Goal: Learn about a topic: Learn about a topic

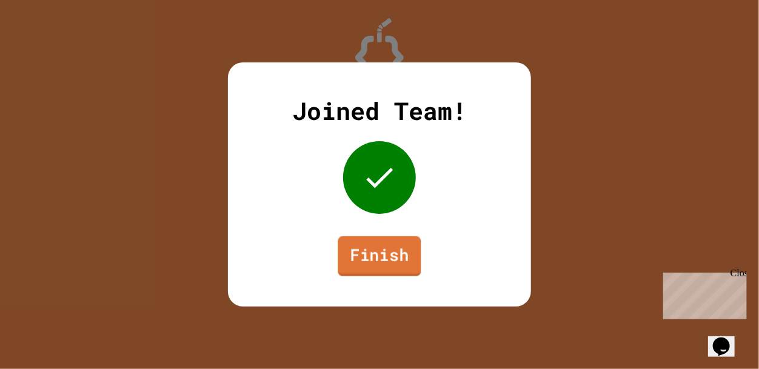
click at [366, 257] on link "Finish" at bounding box center [379, 257] width 83 height 40
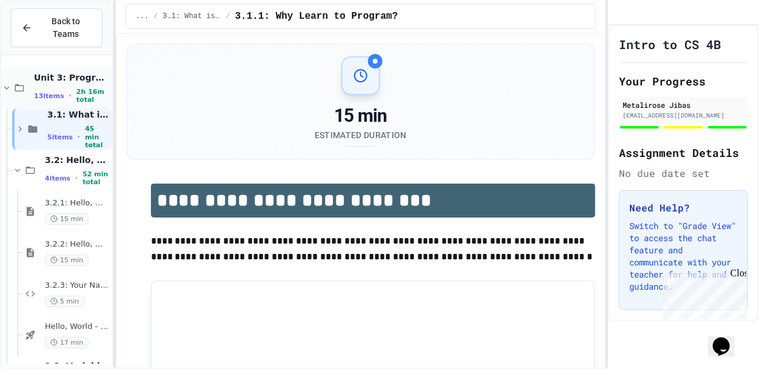
click at [79, 93] on span "2h 16m total" at bounding box center [92, 96] width 33 height 16
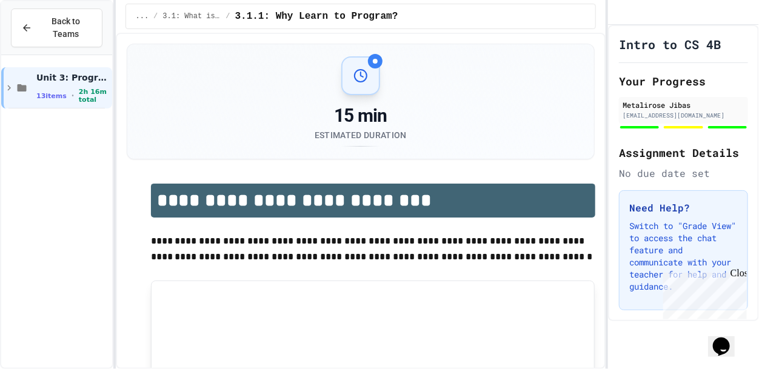
click at [79, 93] on span "2h 16m total" at bounding box center [94, 96] width 31 height 16
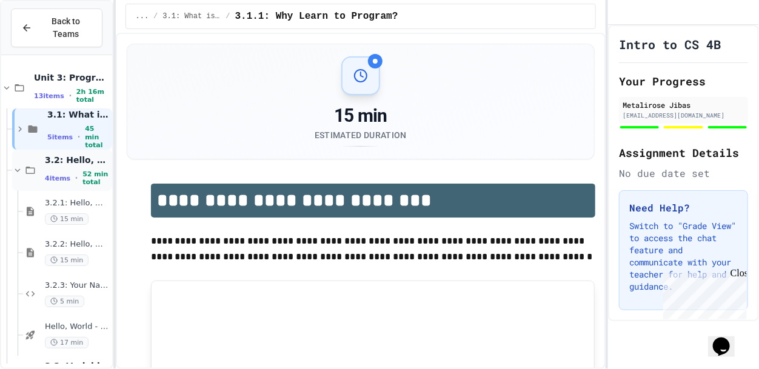
click at [84, 172] on span "52 min total" at bounding box center [95, 178] width 27 height 16
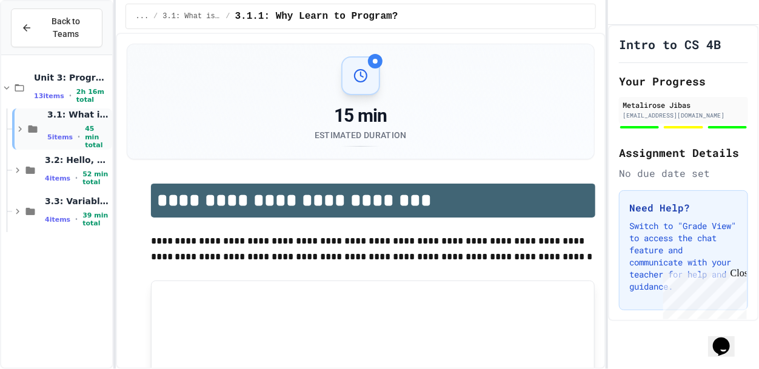
click at [81, 120] on span "3.1: What is Code?" at bounding box center [78, 114] width 62 height 11
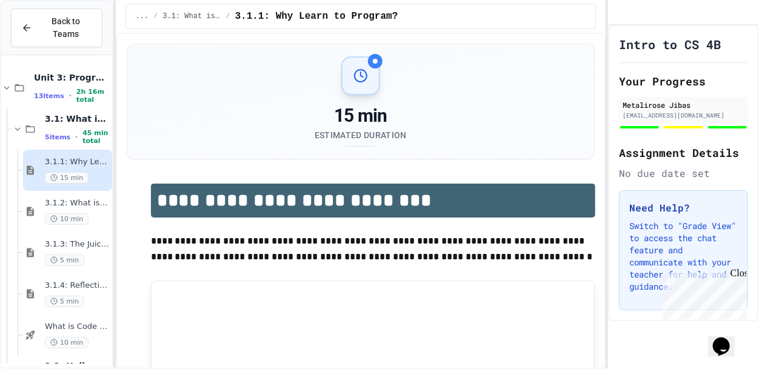
scroll to position [82, 0]
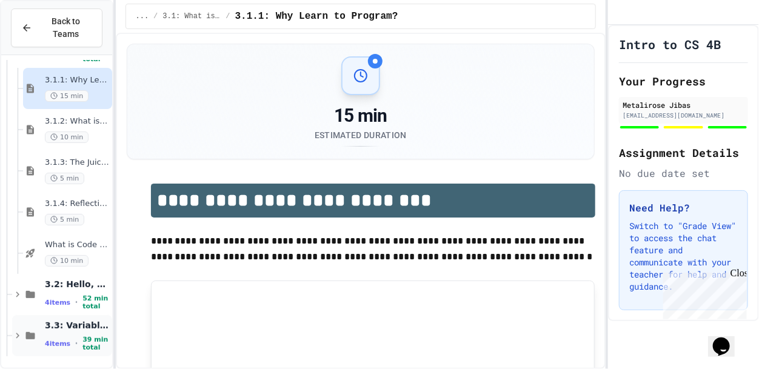
click at [82, 334] on div "3.3: Variables and Data Types 4 items • 39 min total" at bounding box center [77, 336] width 65 height 32
click at [87, 321] on span "3.3: Variables and Data Types" at bounding box center [77, 325] width 65 height 11
click at [74, 323] on span "3.3: Variables and Data Types" at bounding box center [77, 325] width 65 height 11
click at [60, 322] on span "3.3: Variables and Data Types" at bounding box center [77, 325] width 65 height 11
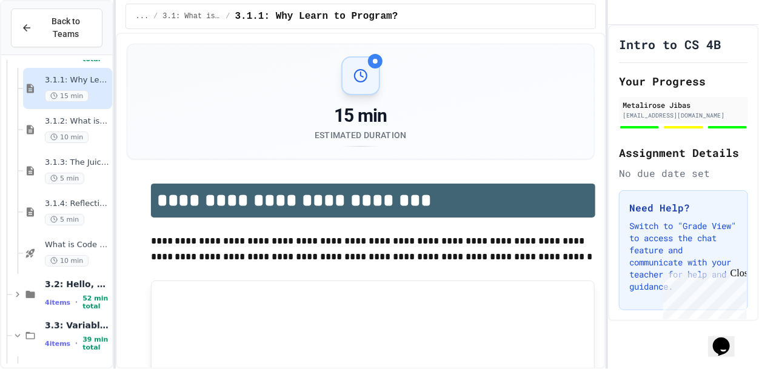
scroll to position [247, 0]
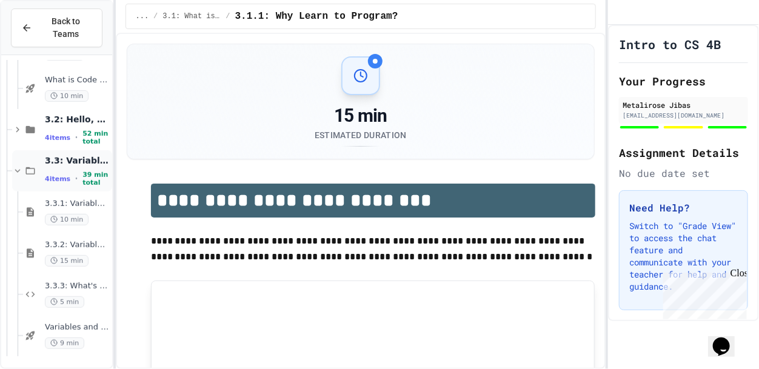
click at [67, 158] on span "3.3: Variables and Data Types" at bounding box center [77, 160] width 65 height 11
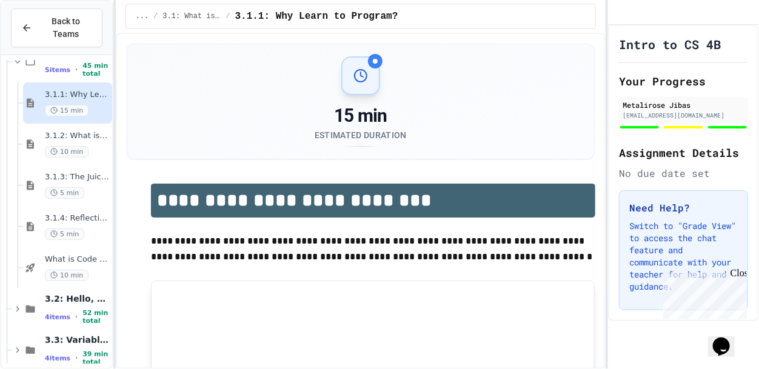
scroll to position [0, 0]
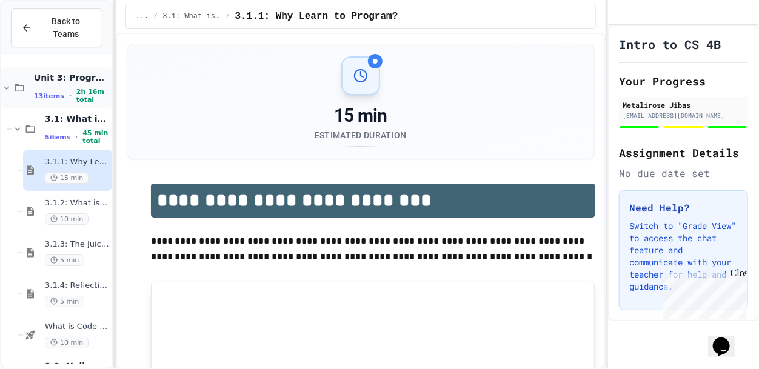
click at [58, 73] on span "Unit 3: Programming Fundamentals" at bounding box center [72, 77] width 76 height 11
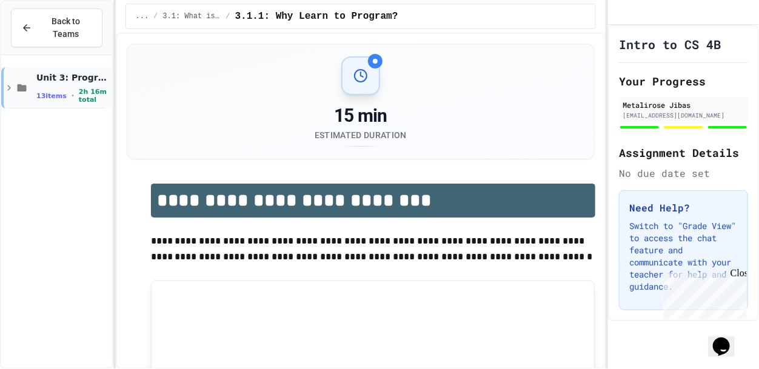
click at [58, 73] on span "Unit 3: Programming Fundamentals" at bounding box center [72, 77] width 73 height 11
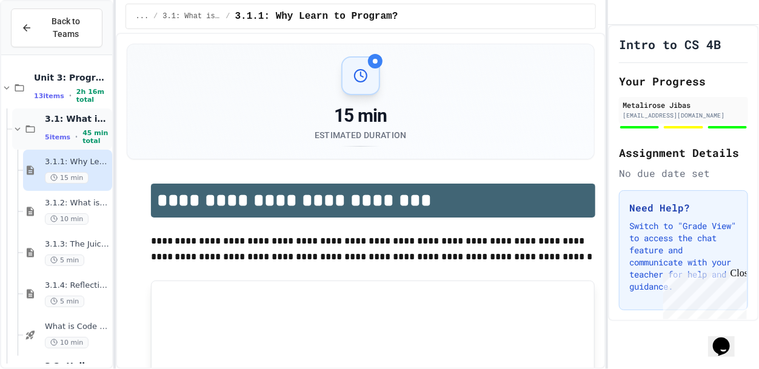
click at [63, 119] on span "3.1: What is Code?" at bounding box center [77, 118] width 65 height 11
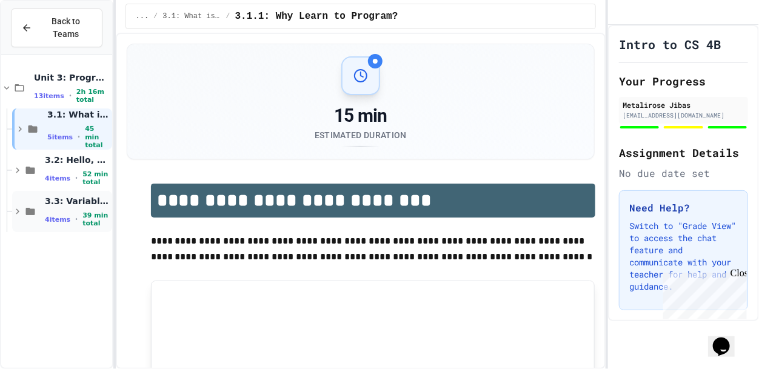
click at [69, 202] on span "3.3: Variables and Data Types" at bounding box center [77, 201] width 65 height 11
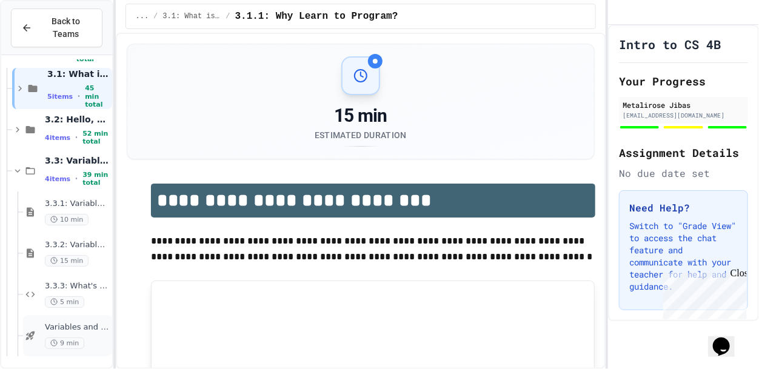
click at [83, 326] on span "Variables and Data types - quiz" at bounding box center [77, 328] width 65 height 10
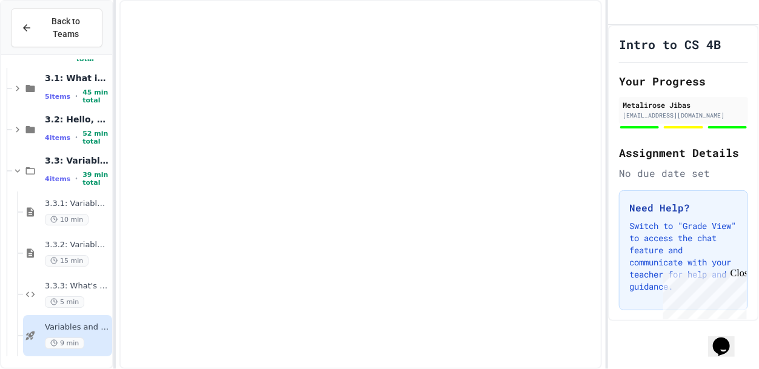
scroll to position [26, 0]
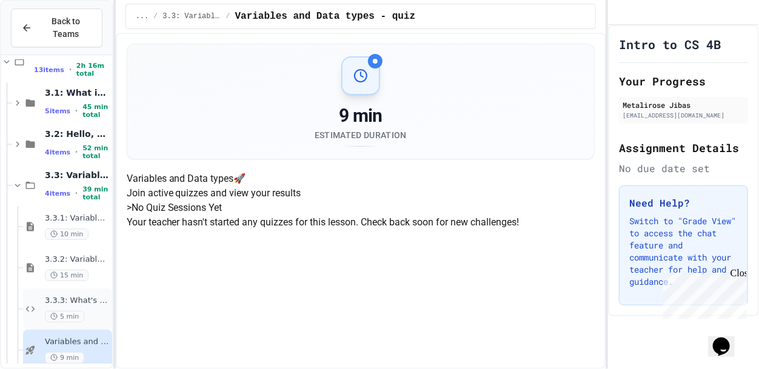
click at [83, 312] on div "5 min" at bounding box center [77, 317] width 65 height 12
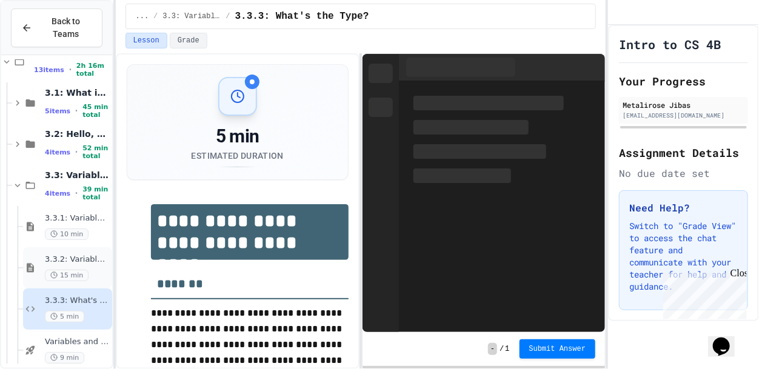
click at [83, 267] on div "3.3.2: Variables and Data Types - Review 15 min" at bounding box center [77, 268] width 65 height 27
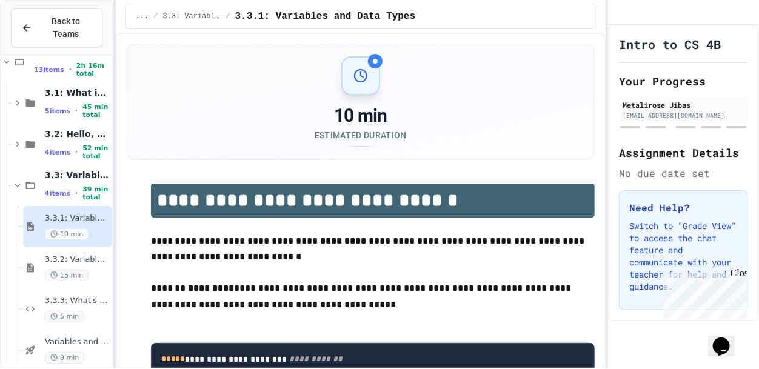
click at [68, 190] on div "4 items • 39 min total" at bounding box center [77, 194] width 65 height 16
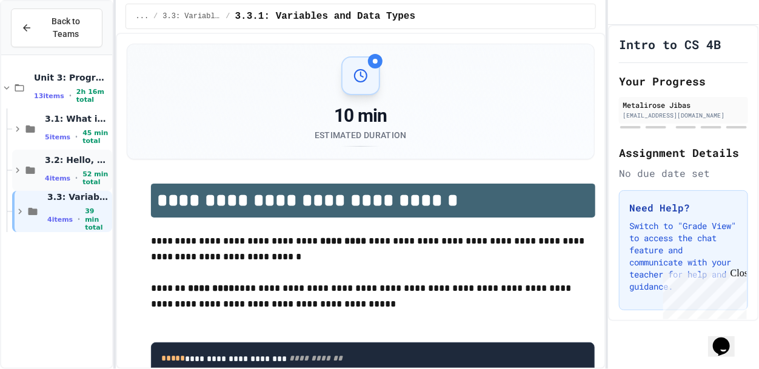
click at [67, 152] on div "3.2: Hello, World! 4 items • 52 min total" at bounding box center [62, 170] width 100 height 41
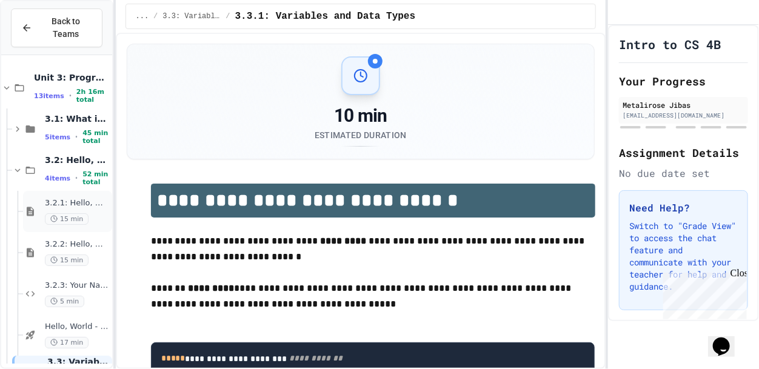
click at [73, 224] on span "15 min" at bounding box center [67, 219] width 44 height 12
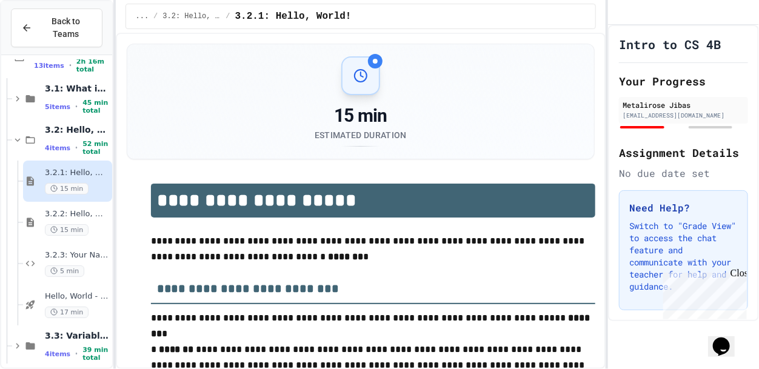
click at [73, 224] on span "15 min" at bounding box center [67, 230] width 44 height 12
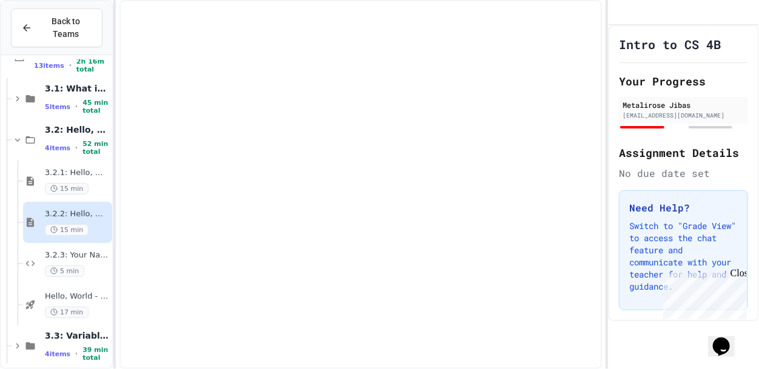
scroll to position [26, 0]
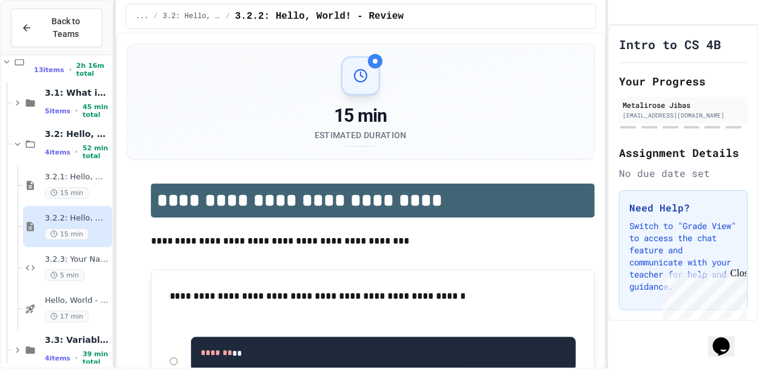
click at [73, 258] on span "3.2.3: Your Name and Favorite Movie" at bounding box center [77, 260] width 65 height 10
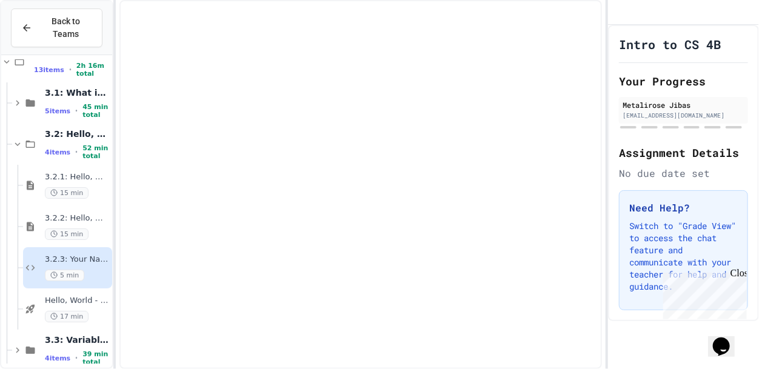
scroll to position [41, 0]
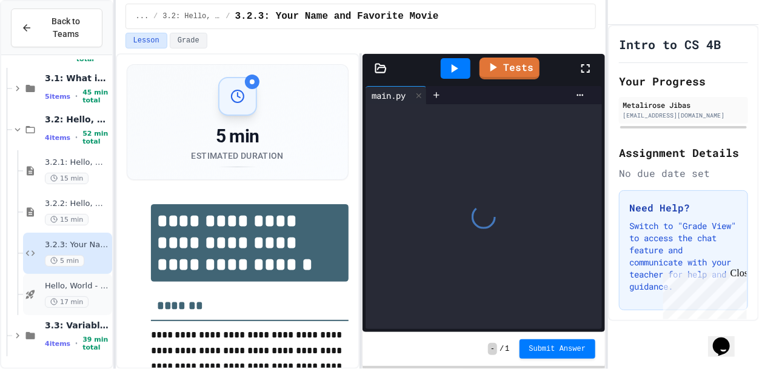
click at [76, 289] on span "Hello, World - Quiz" at bounding box center [77, 286] width 65 height 10
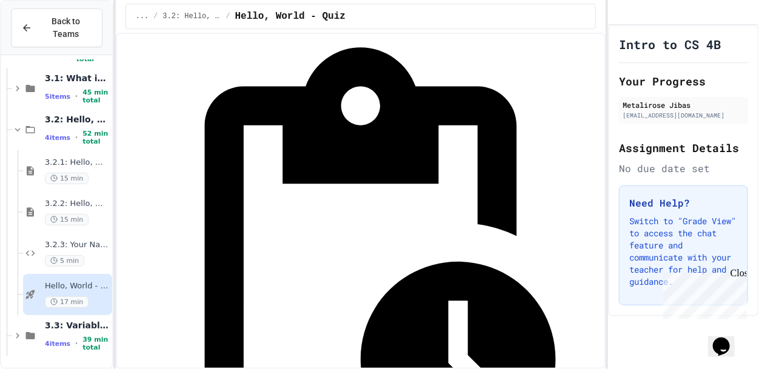
scroll to position [182, 0]
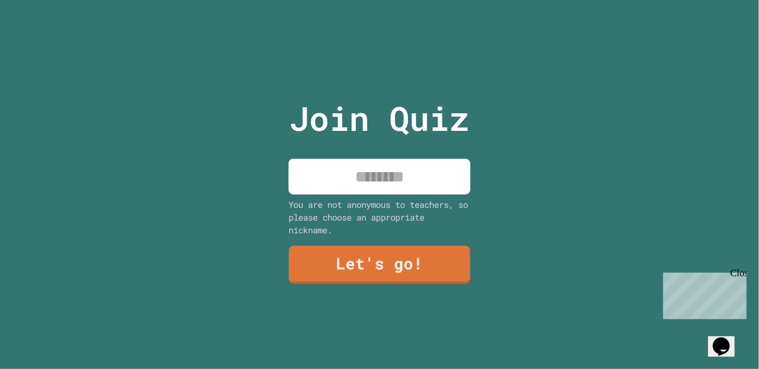
click at [428, 179] on input at bounding box center [380, 177] width 182 height 36
type input "**********"
click at [420, 257] on link "Let's go!" at bounding box center [379, 265] width 184 height 39
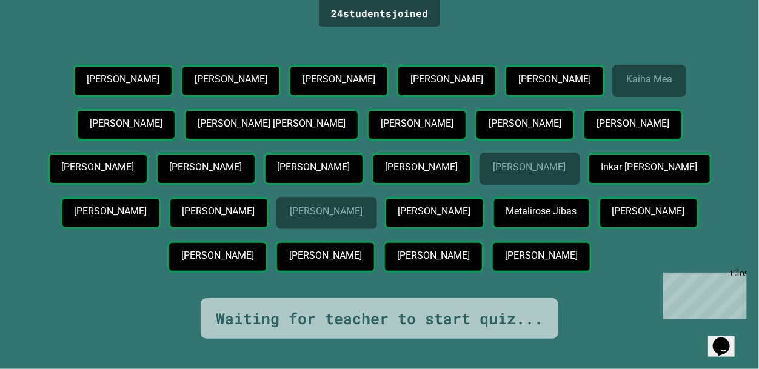
click at [741, 272] on div "Close" at bounding box center [737, 274] width 15 height 15
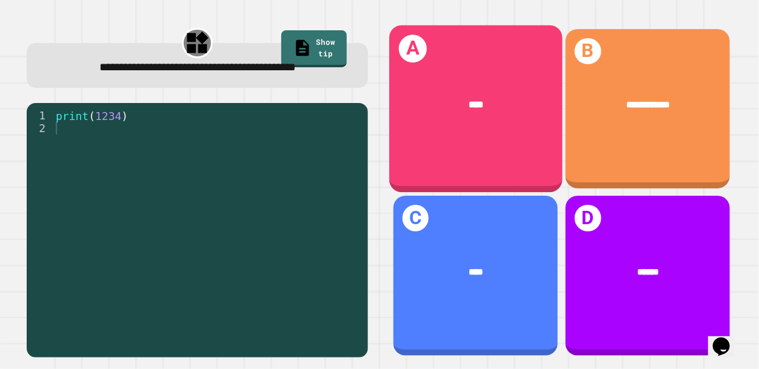
click at [511, 151] on div "A ****" at bounding box center [475, 108] width 173 height 167
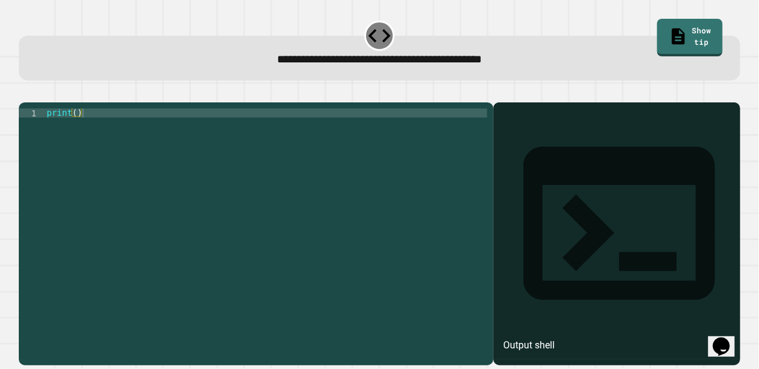
click at [418, 166] on div "print ( )" at bounding box center [265, 232] width 443 height 246
click at [77, 127] on div "print ( )" at bounding box center [265, 232] width 443 height 246
click at [447, 269] on div "print ( 9876543210 )" at bounding box center [265, 232] width 443 height 246
type textarea "**********"
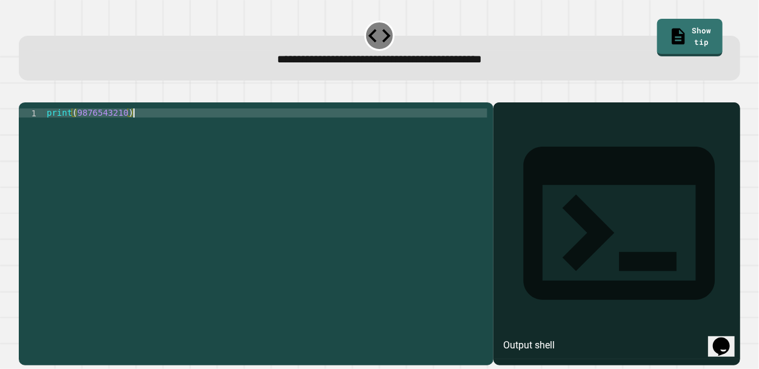
click at [553, 338] on div "Output shell" at bounding box center [529, 345] width 52 height 15
click at [551, 338] on div "Output shell" at bounding box center [529, 345] width 52 height 15
click at [554, 163] on div at bounding box center [617, 252] width 234 height 228
click at [603, 168] on div at bounding box center [617, 252] width 234 height 228
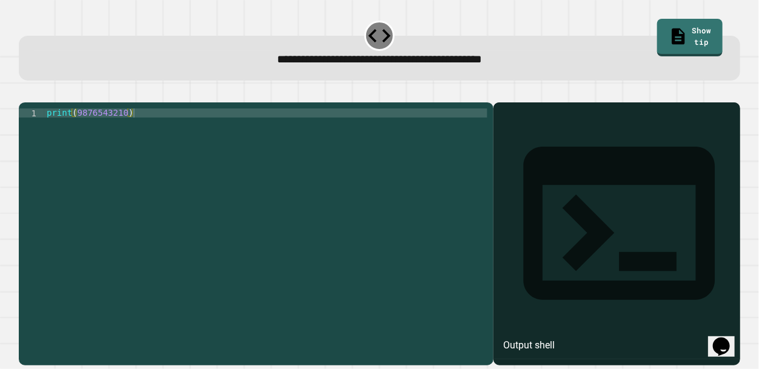
drag, startPoint x: 49, startPoint y: 123, endPoint x: 80, endPoint y: 131, distance: 31.9
click at [80, 131] on div "**********" at bounding box center [256, 234] width 475 height 263
click at [35, 101] on icon "button" at bounding box center [33, 100] width 7 height 8
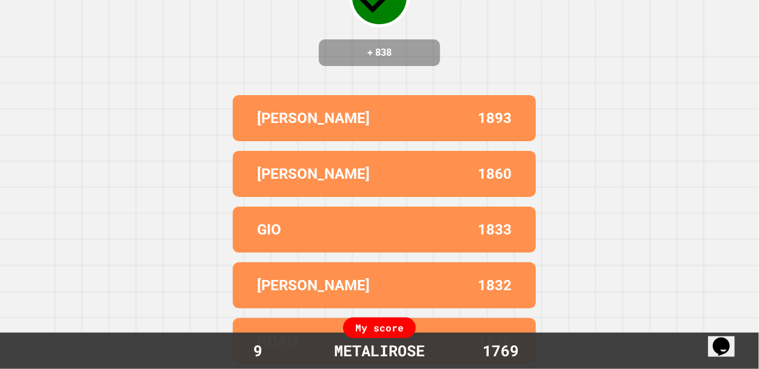
scroll to position [0, 0]
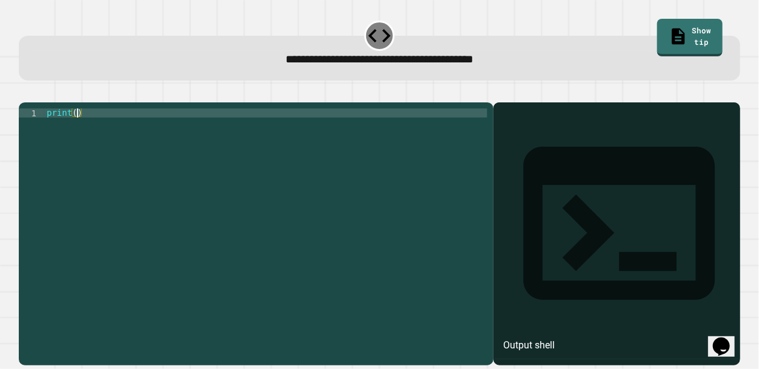
click at [76, 129] on div "print ( )" at bounding box center [265, 232] width 443 height 246
type textarea "**********"
click at [25, 93] on icon "button" at bounding box center [25, 93] width 0 height 0
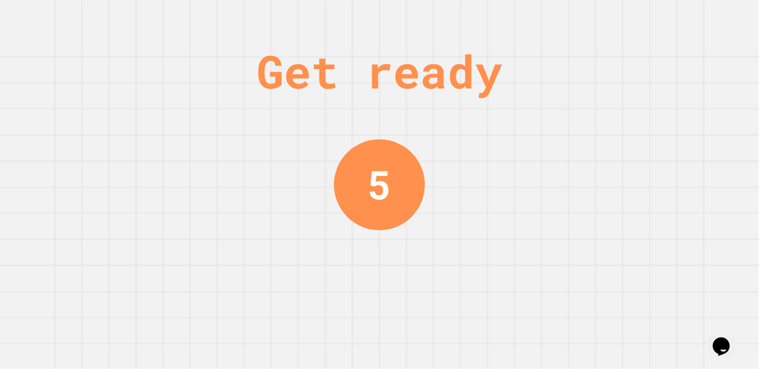
scroll to position [0, 0]
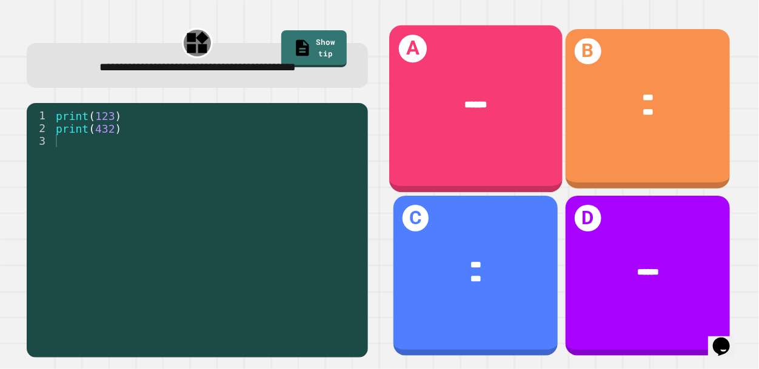
click at [514, 110] on div "******" at bounding box center [476, 105] width 134 height 15
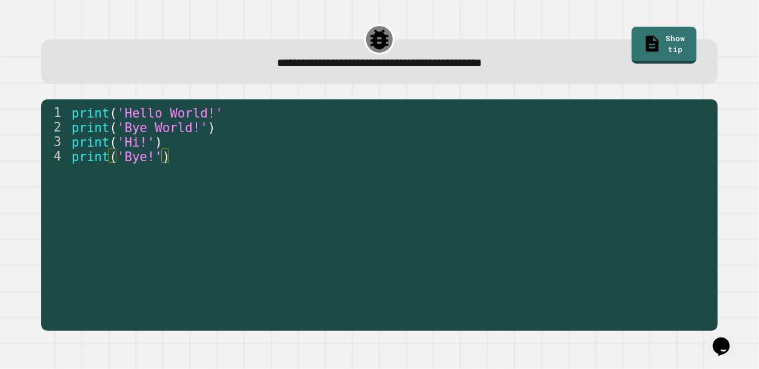
click at [162, 104] on div "1 2 3 4 print ( 'Hello World!' print ( 'Bye World!' ) print ( 'Hi!' ) print ( '…" at bounding box center [379, 215] width 677 height 232
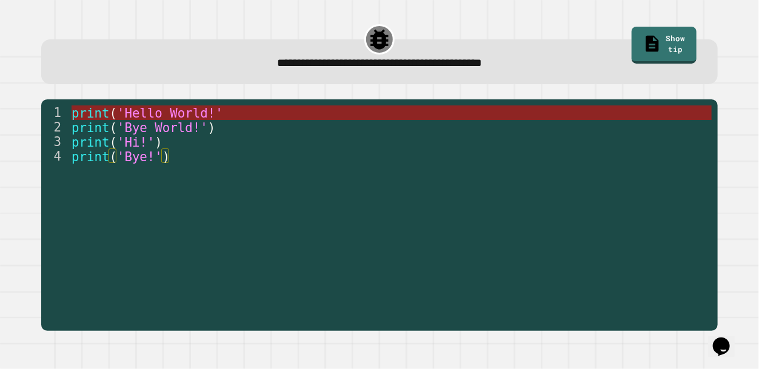
click at [162, 107] on span "'Hello World!'" at bounding box center [170, 113] width 106 height 15
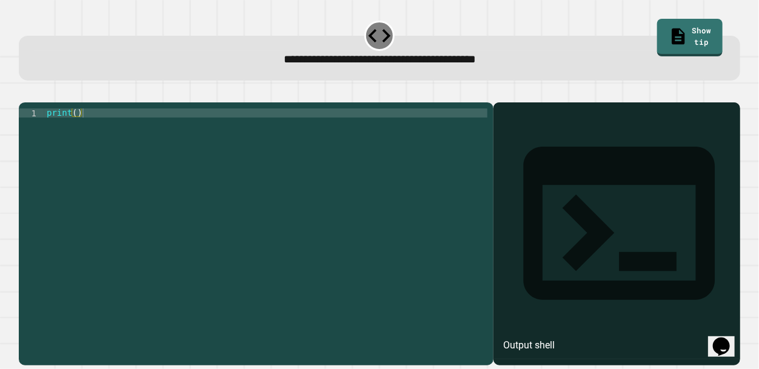
click at [79, 126] on div "print ( )" at bounding box center [266, 232] width 444 height 246
type textarea "**********"
click at [25, 93] on icon "button" at bounding box center [25, 93] width 0 height 0
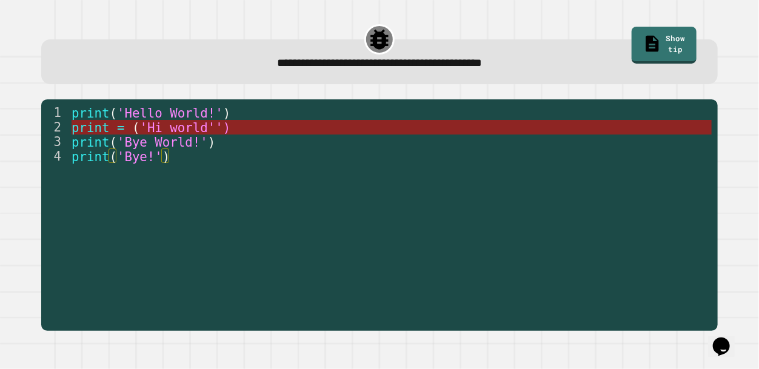
click at [191, 126] on span "'Hi world'')" at bounding box center [184, 128] width 91 height 15
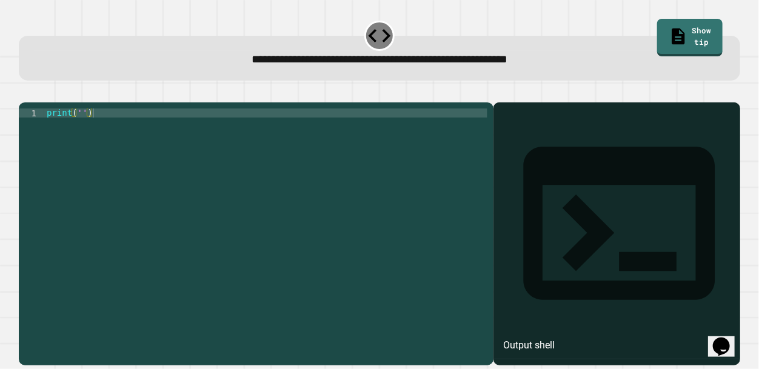
click at [86, 129] on div "print ( '' )" at bounding box center [265, 232] width 443 height 246
click at [81, 130] on div "print ( '' )" at bounding box center [265, 232] width 443 height 246
click at [113, 231] on div "print ( 'Itś a beautiful day' )" at bounding box center [265, 232] width 443 height 246
click at [25, 93] on button "button" at bounding box center [25, 93] width 0 height 0
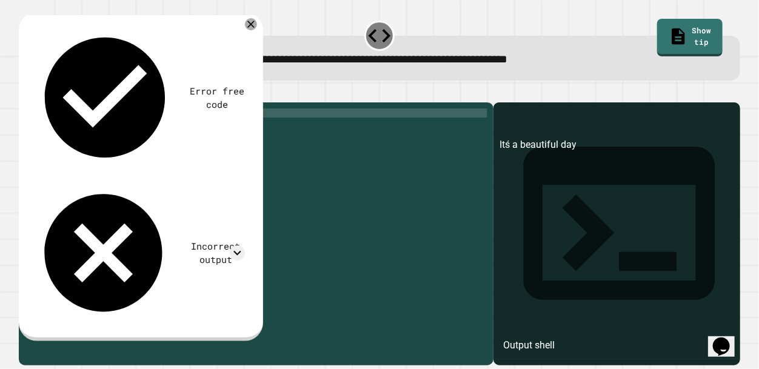
click at [98, 128] on div "print ( 'Itś a beautiful day' )" at bounding box center [265, 232] width 443 height 246
click at [287, 161] on div "print ( 'It a beautiful day' )" at bounding box center [265, 232] width 443 height 246
click at [91, 129] on div "print ( 'It a beautiful day' )" at bounding box center [265, 232] width 443 height 246
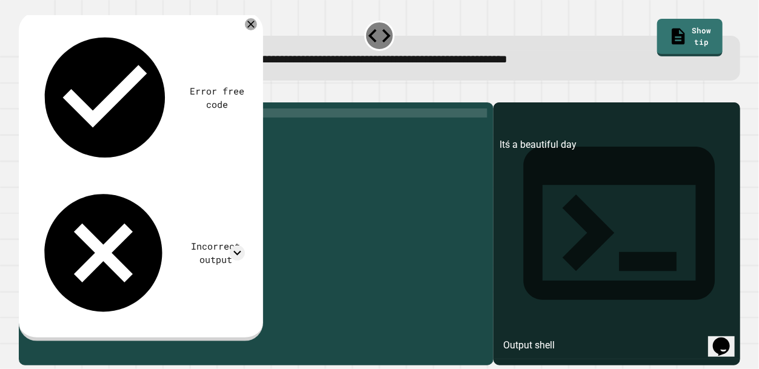
click at [25, 93] on icon "button" at bounding box center [25, 93] width 0 height 0
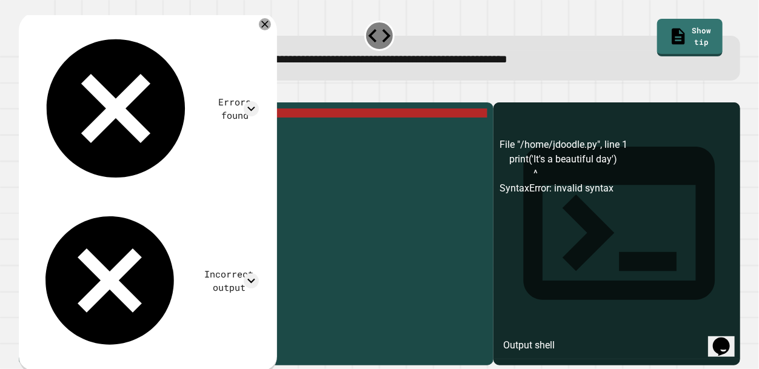
click at [101, 128] on div "print ( 'It' s a beautiful day ')" at bounding box center [265, 232] width 443 height 246
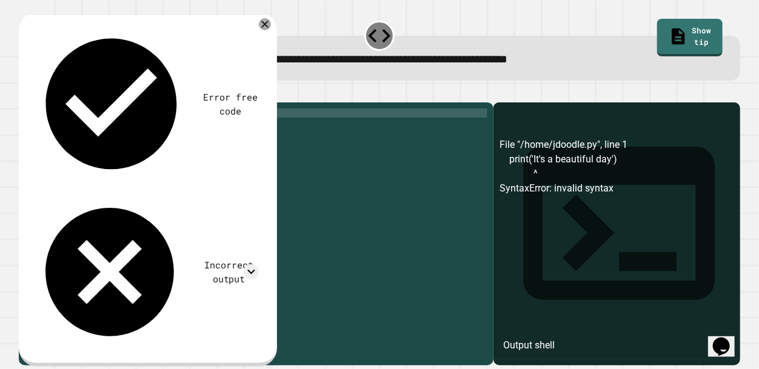
click at [25, 93] on icon "button" at bounding box center [25, 93] width 0 height 0
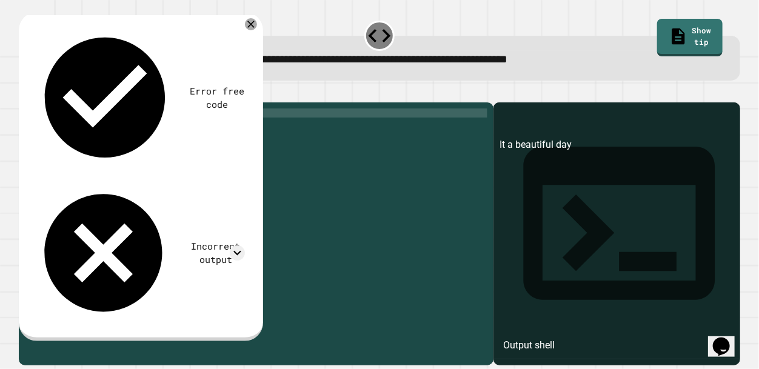
click at [92, 129] on div "print ( 'It a beautiful day' )" at bounding box center [265, 232] width 443 height 246
click at [209, 256] on div "print ( 'It' s a beautiful day ')" at bounding box center [265, 232] width 443 height 246
click at [25, 93] on icon "button" at bounding box center [25, 93] width 0 height 0
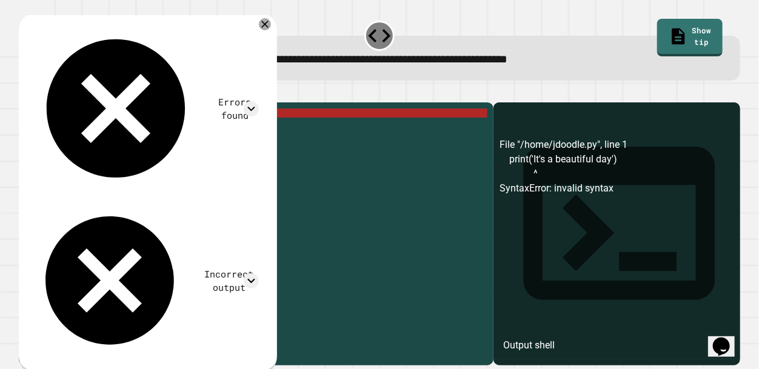
click at [101, 127] on div "print ( 'It' s a beautiful day ')" at bounding box center [265, 232] width 443 height 246
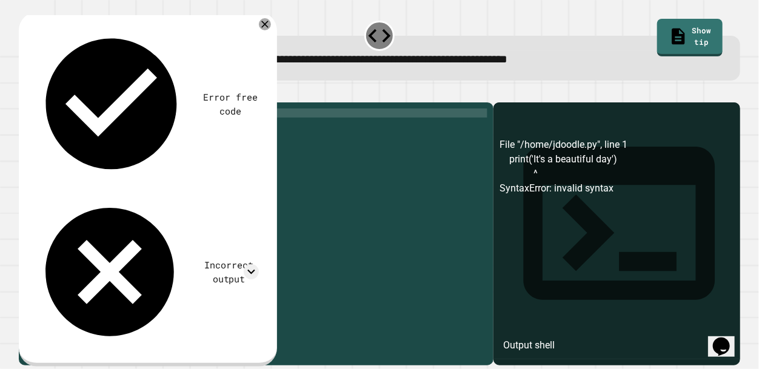
click at [25, 93] on button "button" at bounding box center [25, 93] width 0 height 0
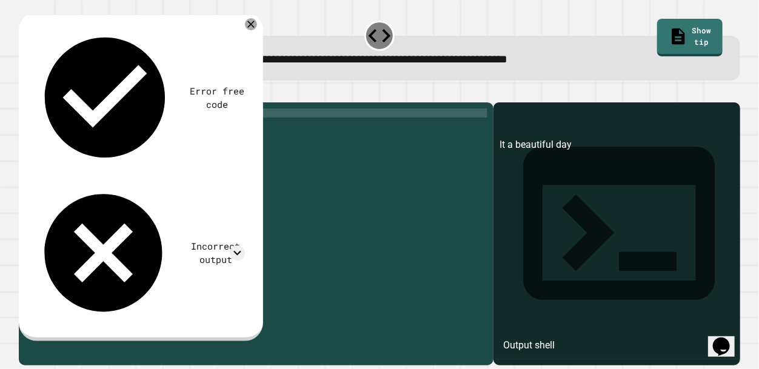
click at [94, 128] on div "print ( 'It a beautiful day' )" at bounding box center [265, 232] width 443 height 246
click at [25, 93] on icon "button" at bounding box center [25, 93] width 0 height 0
click at [109, 127] on div "print ( 'It is a beautiful day' )" at bounding box center [265, 232] width 443 height 246
click at [95, 127] on div "print ( 'It a beautiful day' )" at bounding box center [265, 232] width 443 height 246
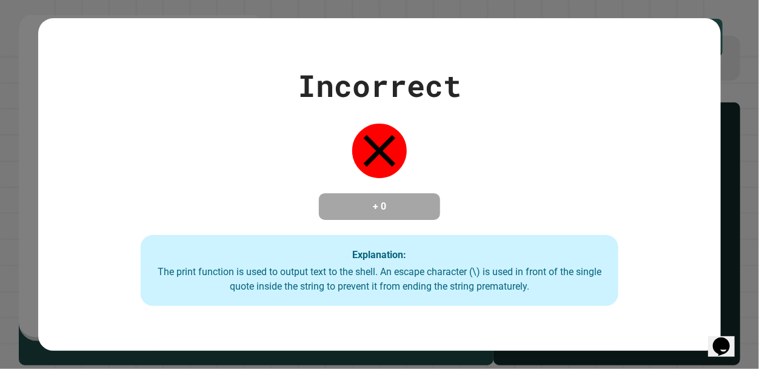
type textarea "**********"
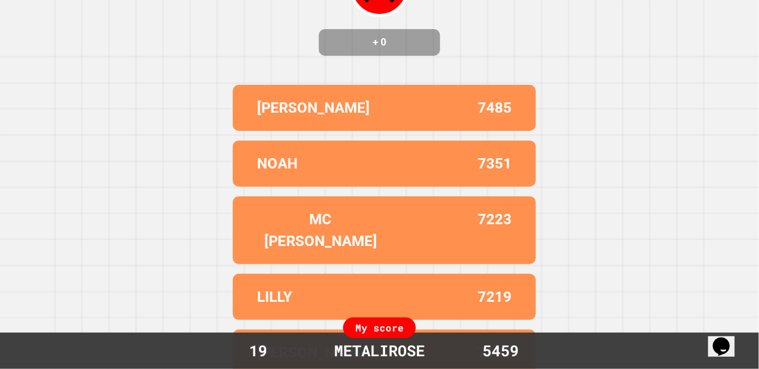
scroll to position [0, 0]
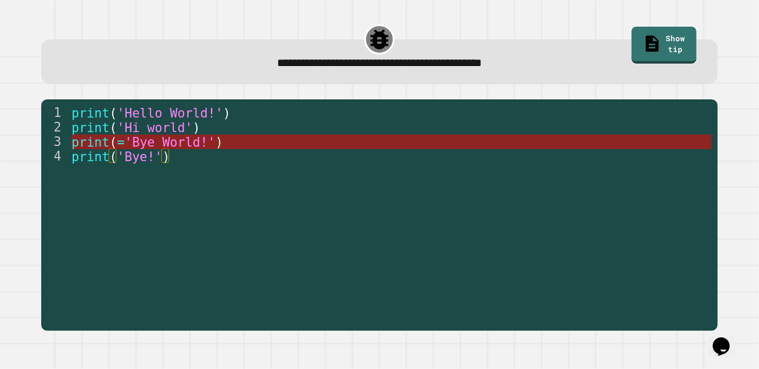
click at [196, 138] on span "'Bye World!'" at bounding box center [169, 142] width 91 height 15
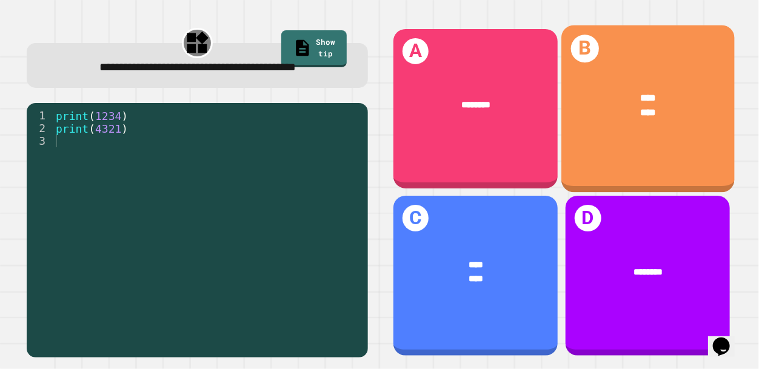
click at [600, 144] on div "B **** ****" at bounding box center [648, 108] width 173 height 167
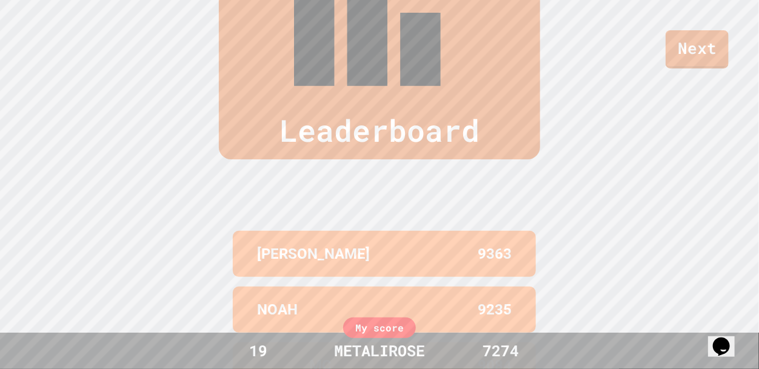
scroll to position [500, 0]
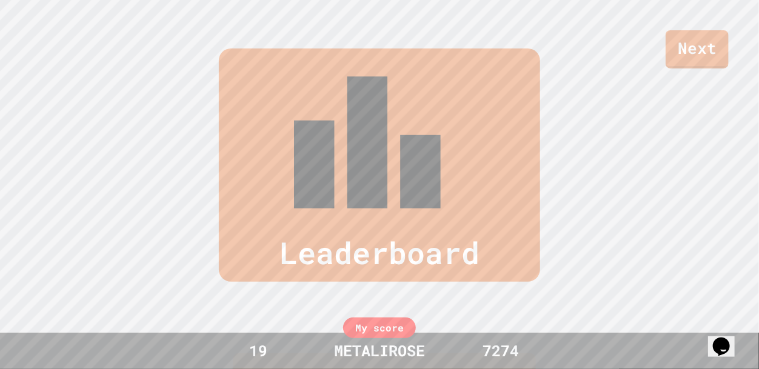
click at [405, 67] on div "Next" at bounding box center [379, 34] width 759 height 69
click at [710, 55] on link "Next" at bounding box center [697, 48] width 61 height 40
